Goal: Information Seeking & Learning: Learn about a topic

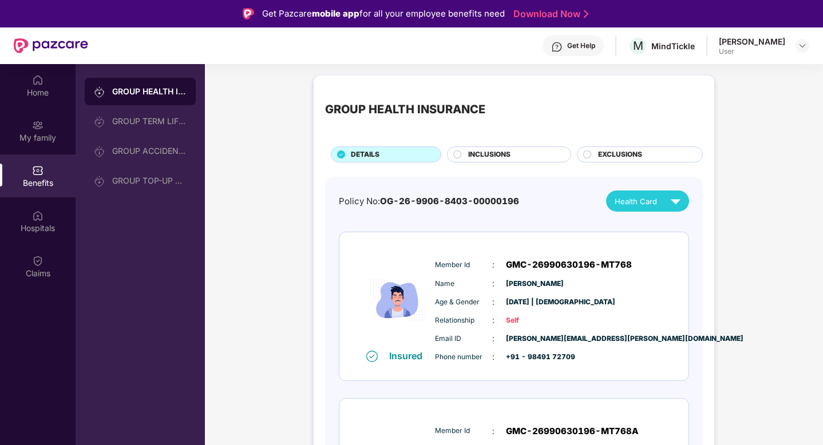
scroll to position [105, 0]
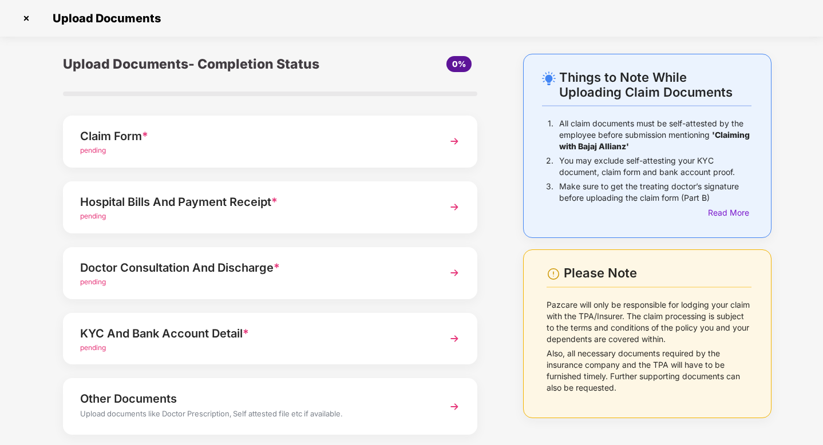
click at [459, 149] on img at bounding box center [454, 141] width 21 height 21
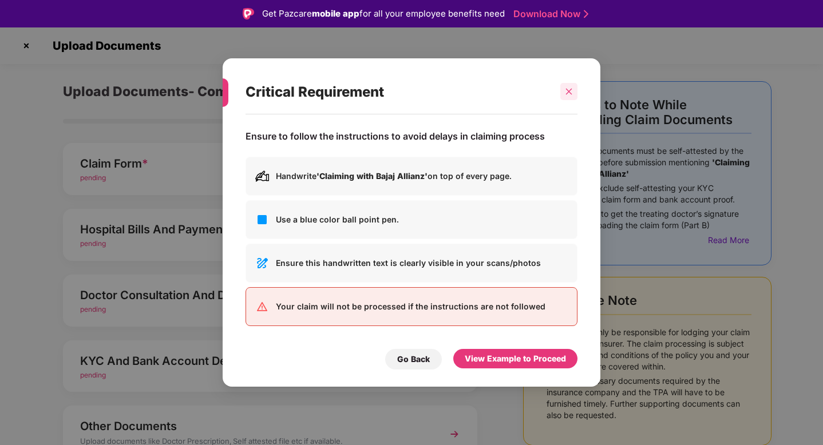
click at [567, 93] on icon "close" at bounding box center [569, 92] width 8 height 8
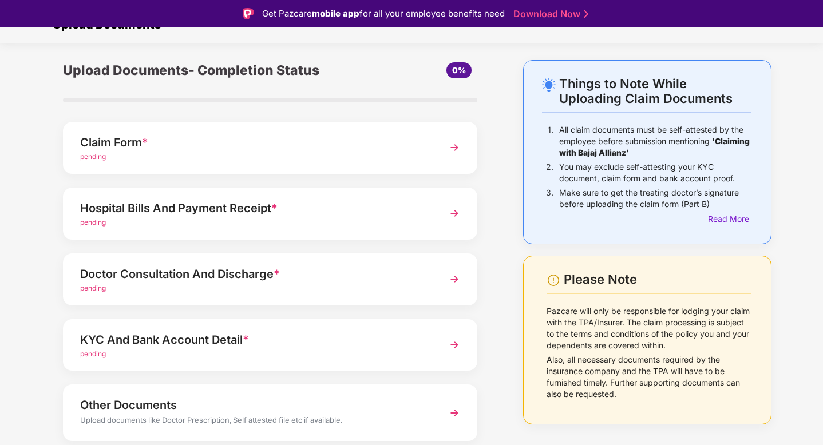
scroll to position [25, 0]
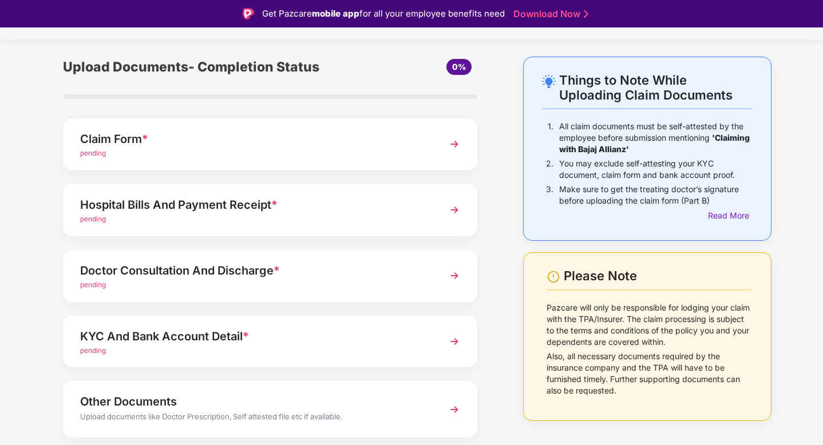
click at [459, 210] on img at bounding box center [454, 210] width 21 height 21
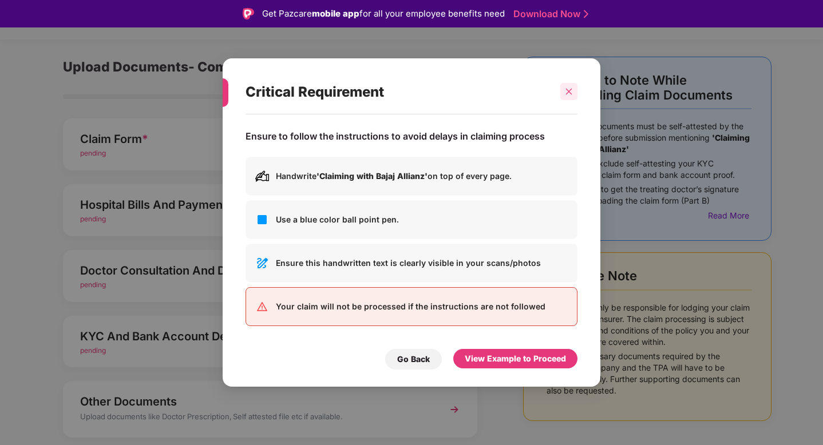
click at [567, 97] on div at bounding box center [568, 91] width 17 height 17
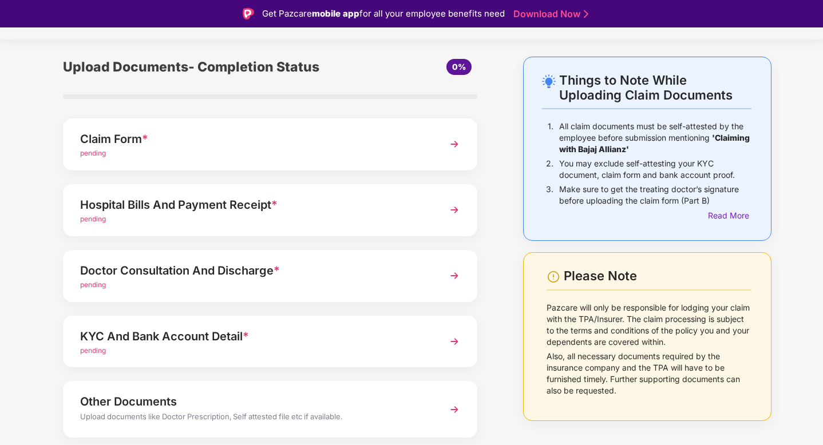
click at [459, 278] on img at bounding box center [454, 276] width 21 height 21
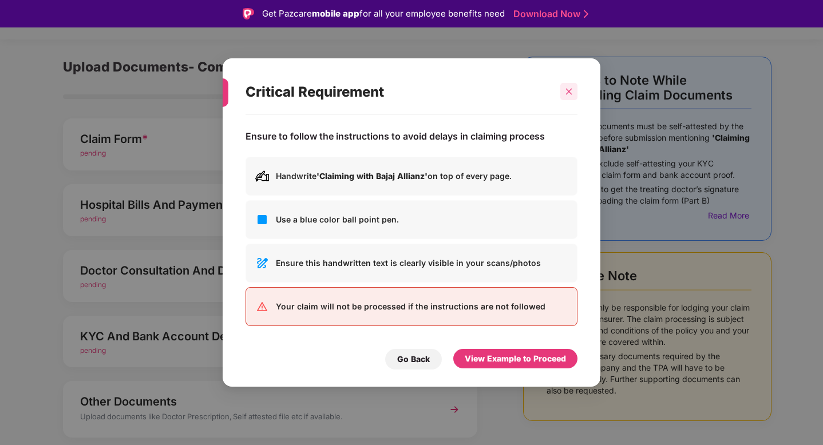
click at [568, 89] on icon "close" at bounding box center [569, 92] width 8 height 8
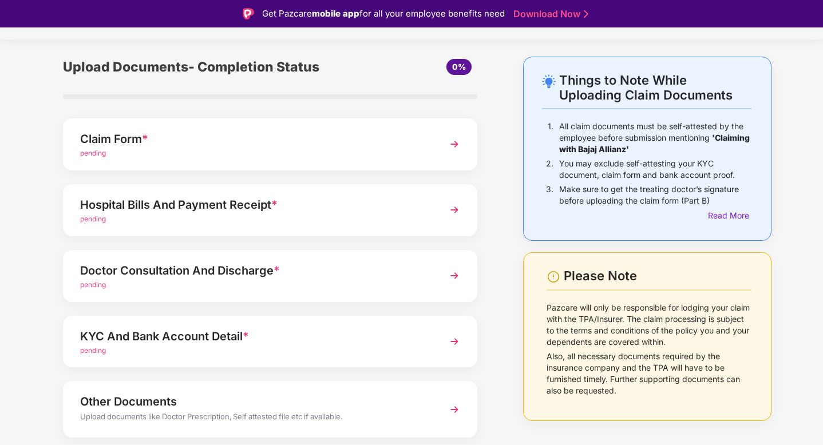
scroll to position [61, 0]
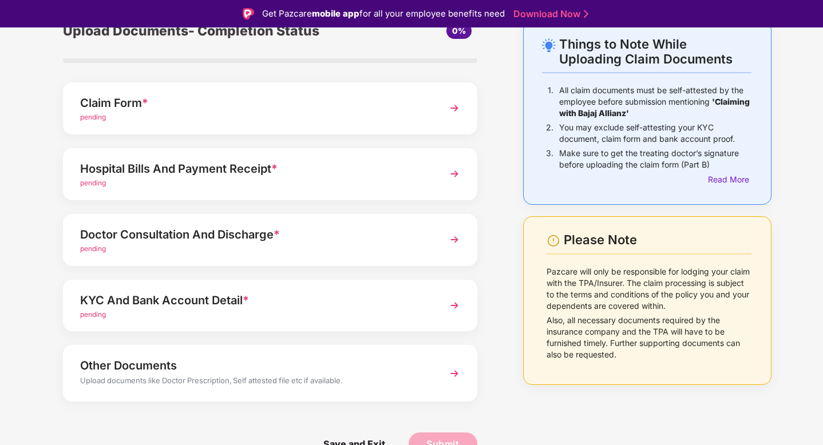
click at [456, 308] on img at bounding box center [454, 305] width 21 height 21
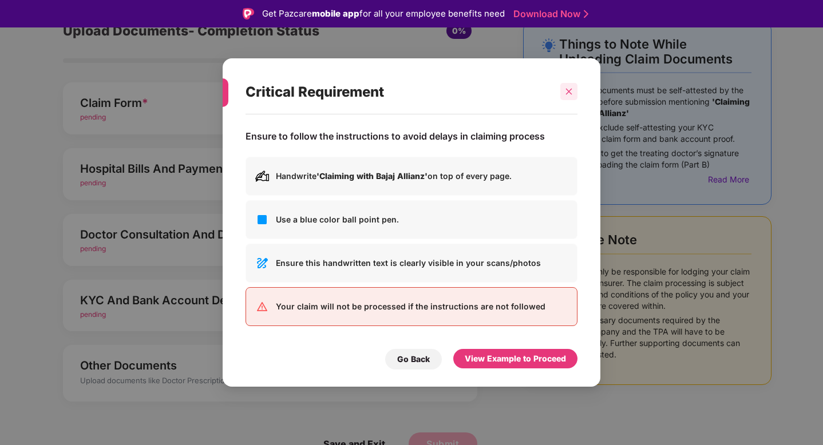
click at [563, 89] on div at bounding box center [568, 91] width 17 height 17
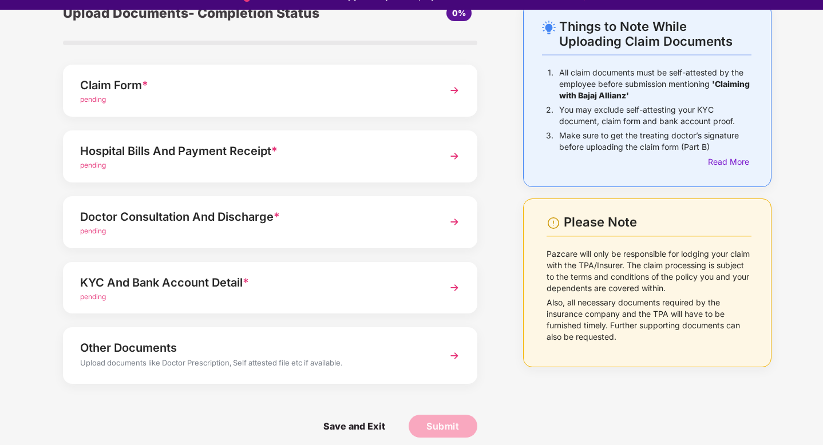
scroll to position [27, 0]
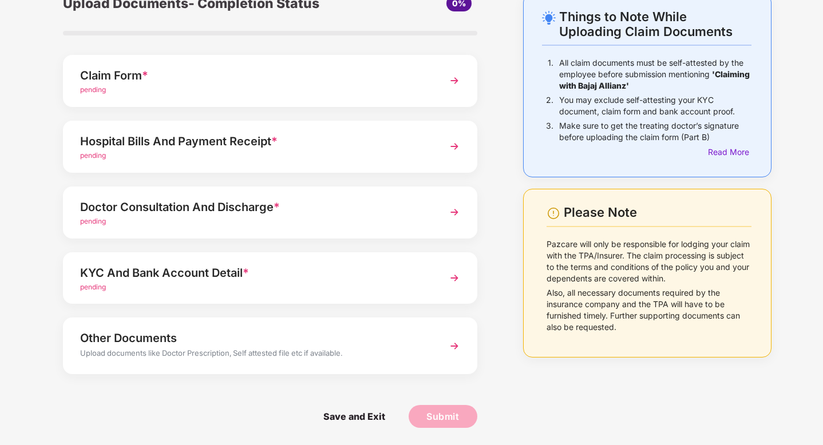
click at [459, 346] on img at bounding box center [454, 346] width 21 height 21
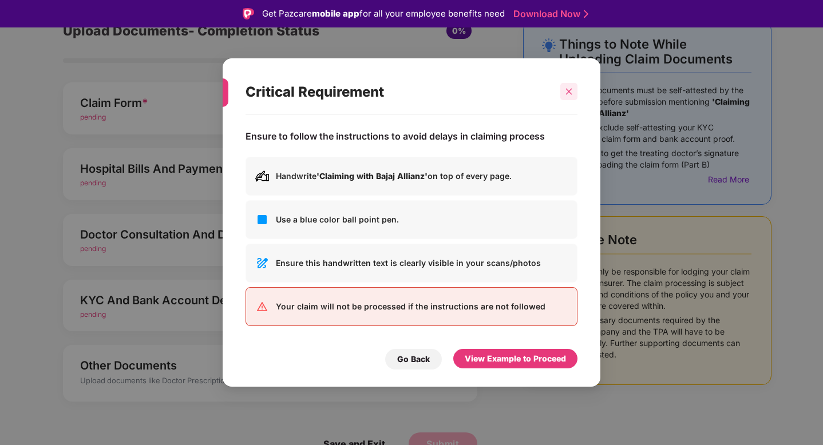
click at [572, 89] on icon "close" at bounding box center [569, 92] width 8 height 8
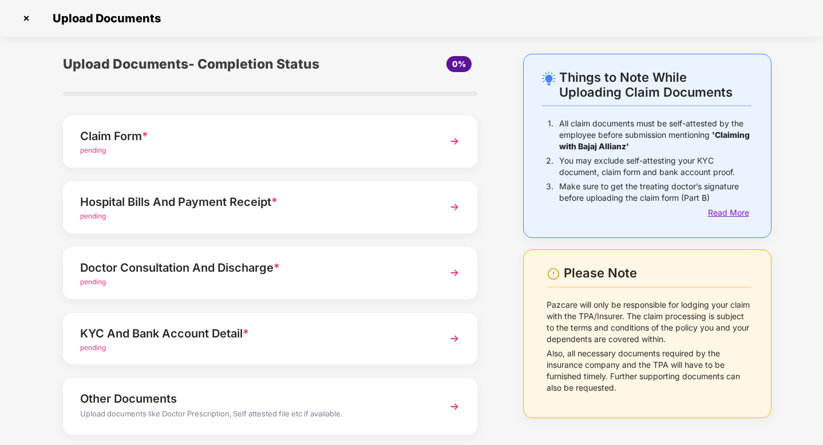
click at [726, 207] on div "Read More" at bounding box center [730, 213] width 44 height 13
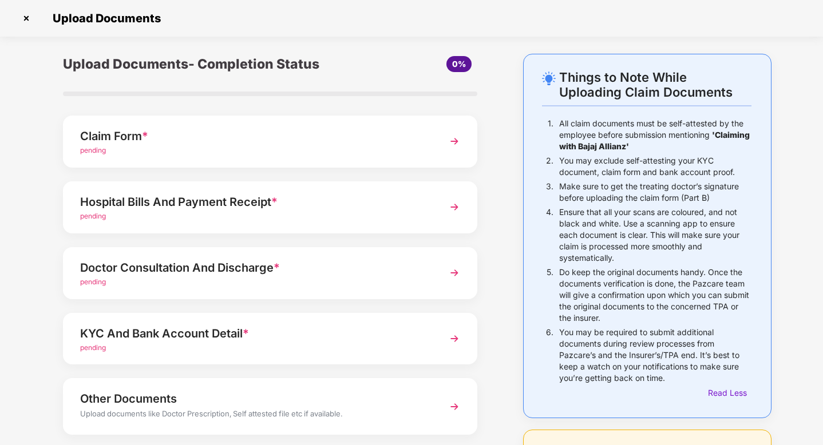
drag, startPoint x: 558, startPoint y: 159, endPoint x: 738, endPoint y: 170, distance: 180.7
click at [738, 170] on div "2. You may exclude self-attesting your KYC document, claim form and bank accoun…" at bounding box center [647, 168] width 210 height 26
